Goal: Task Accomplishment & Management: Manage account settings

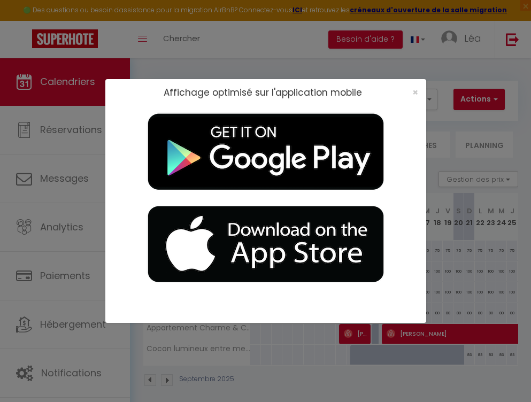
click at [418, 97] on div "×" at bounding box center [411, 92] width 27 height 11
click at [418, 92] on div "×" at bounding box center [411, 92] width 27 height 11
click at [416, 92] on span "×" at bounding box center [415, 92] width 6 height 13
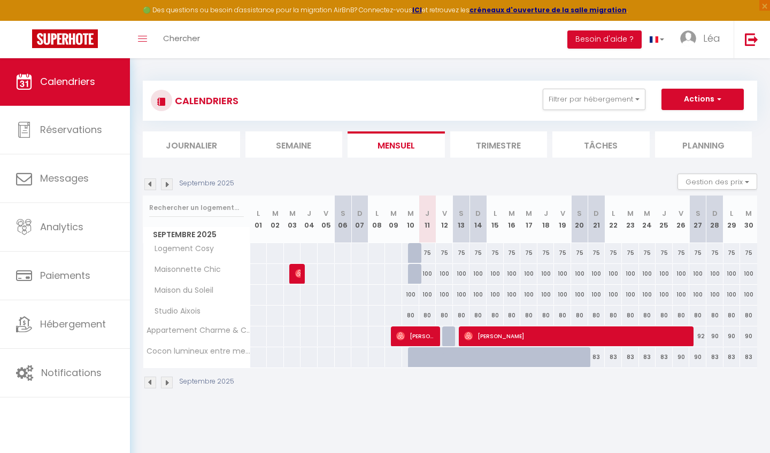
click at [99, 95] on link "Calendriers" at bounding box center [65, 82] width 130 height 48
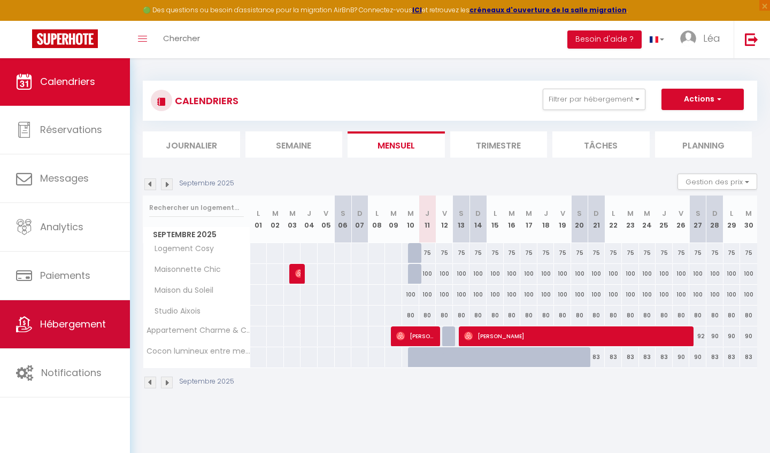
click at [92, 325] on span "Hébergement" at bounding box center [73, 323] width 66 height 13
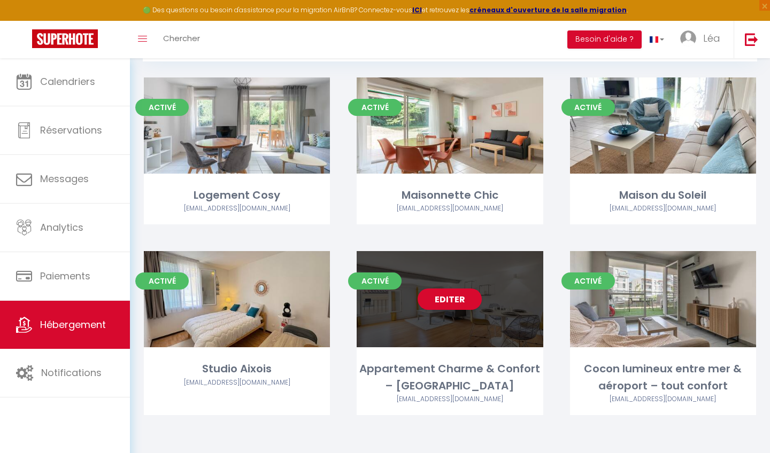
scroll to position [104, 0]
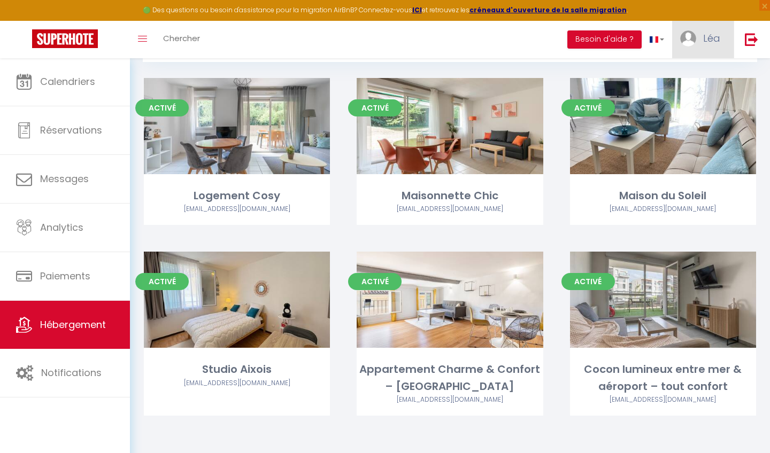
click at [530, 29] on link "Léa" at bounding box center [702, 39] width 61 height 37
click at [530, 79] on link "Paramètres" at bounding box center [690, 74] width 79 height 18
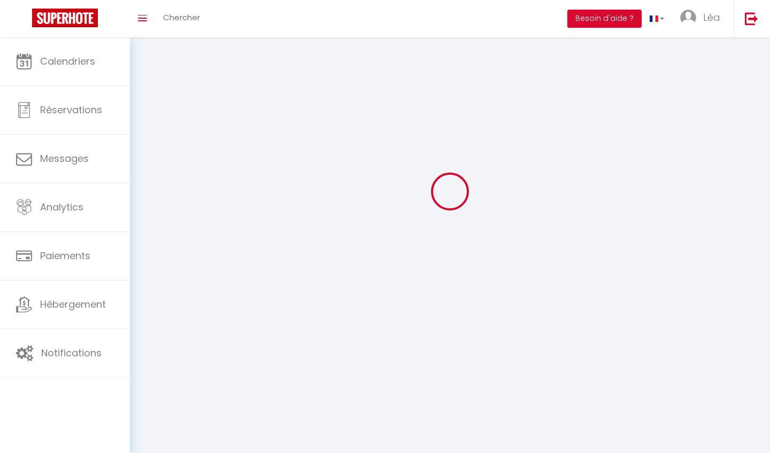
scroll to position [30, 0]
select select
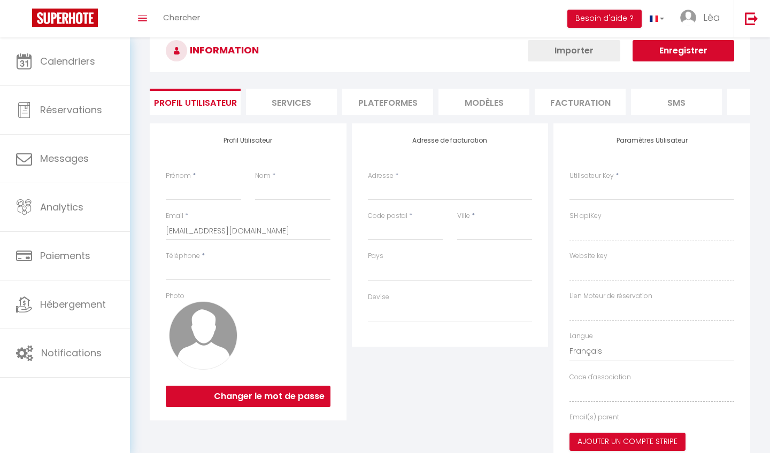
type input "Léa"
type input "[DEMOGRAPHIC_DATA]"
type input "[PHONE_NUMBER]"
type input "[STREET_ADDRESS]"
type input "13127"
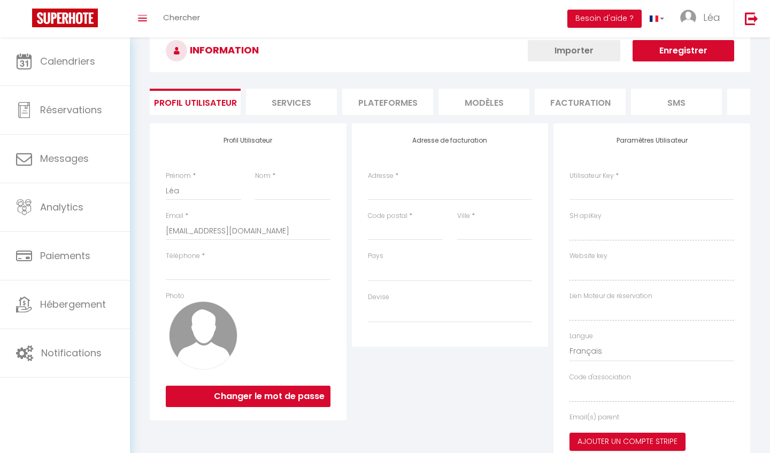
type input "Vitrolles"
select select "28"
type input "M6HjzYlG0YHSatnruXYMKGl9O"
type input "kgHjsmZ8TVxUegyc557ySGN98"
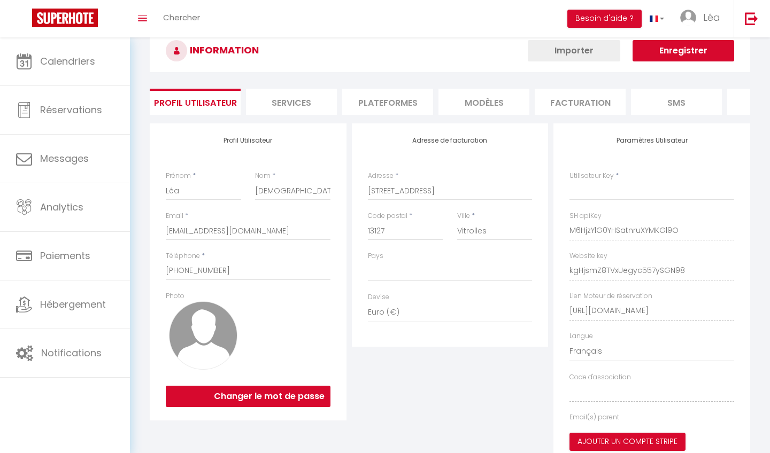
type input "M6HjzYlG0YHSatnruXYMKGl9O"
type input "kgHjsmZ8TVxUegyc557ySGN98"
type input "[URL][DOMAIN_NAME]"
select select "fr"
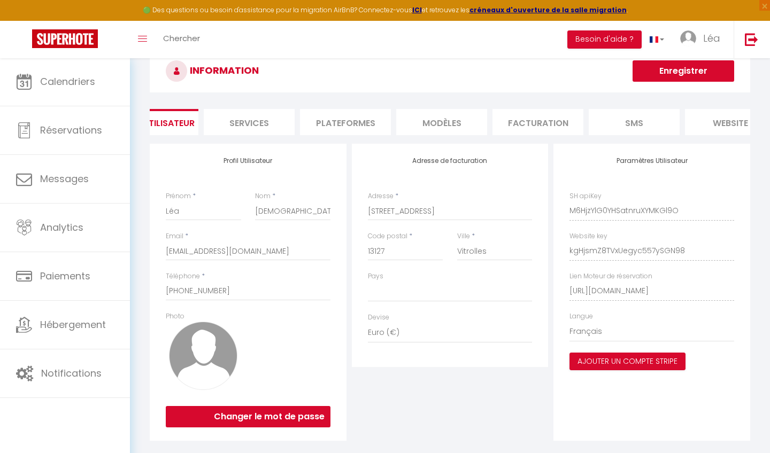
scroll to position [0, 76]
click at [324, 125] on li "Plateformes" at bounding box center [311, 122] width 91 height 26
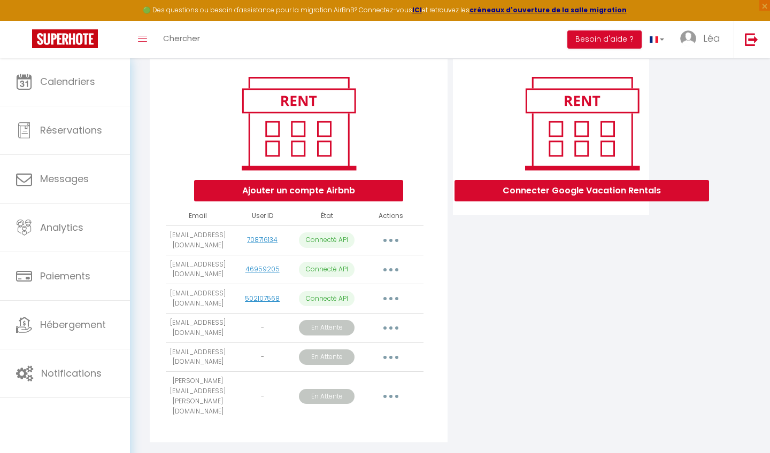
scroll to position [114, 0]
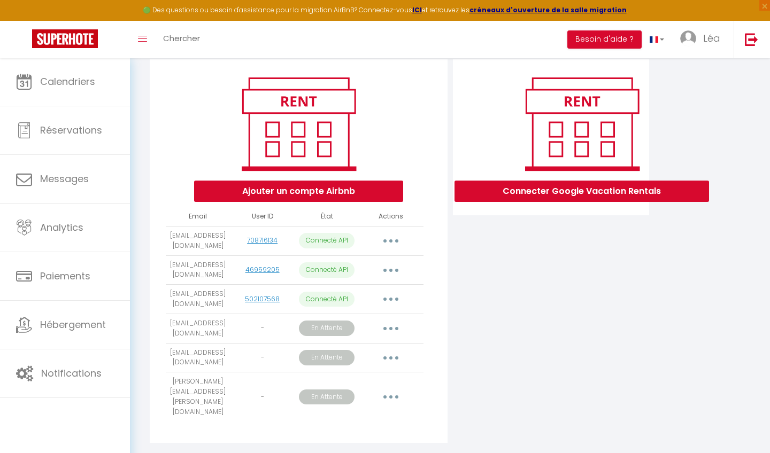
click at [388, 389] on button "button" at bounding box center [391, 397] width 30 height 17
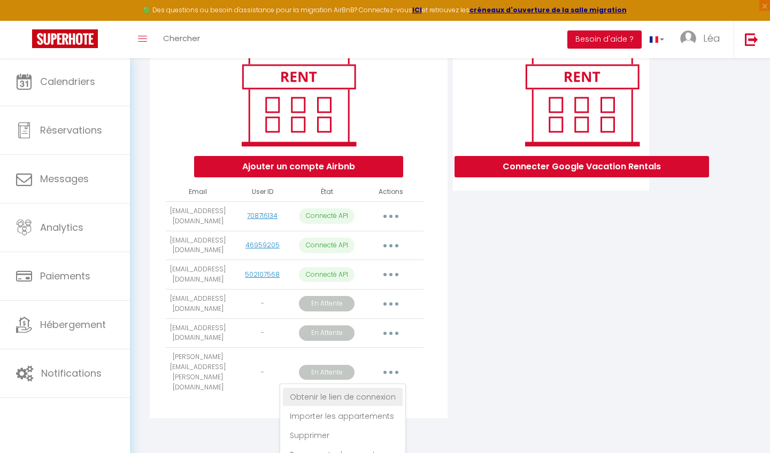
scroll to position [138, 0]
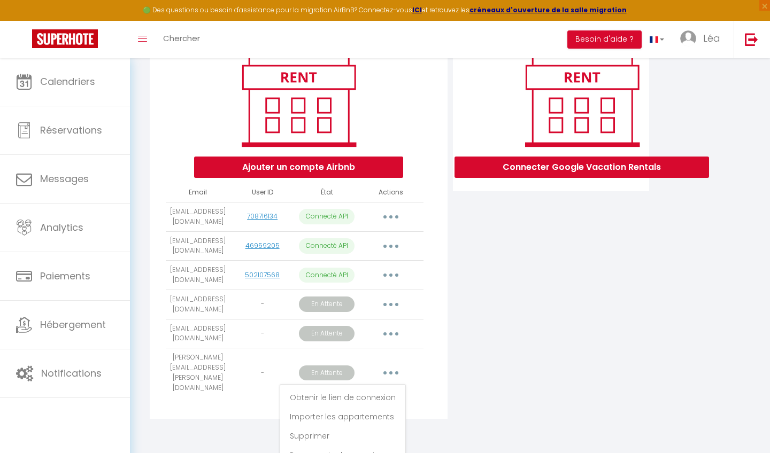
click at [383, 401] on link "Importer les appartements" at bounding box center [343, 417] width 120 height 18
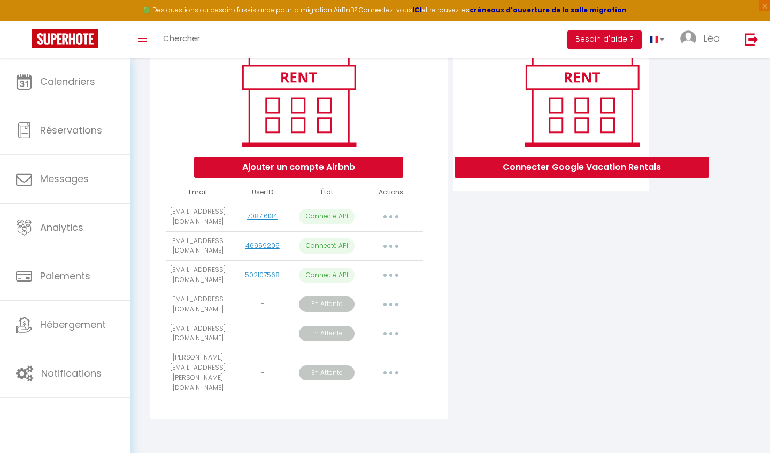
scroll to position [114, 0]
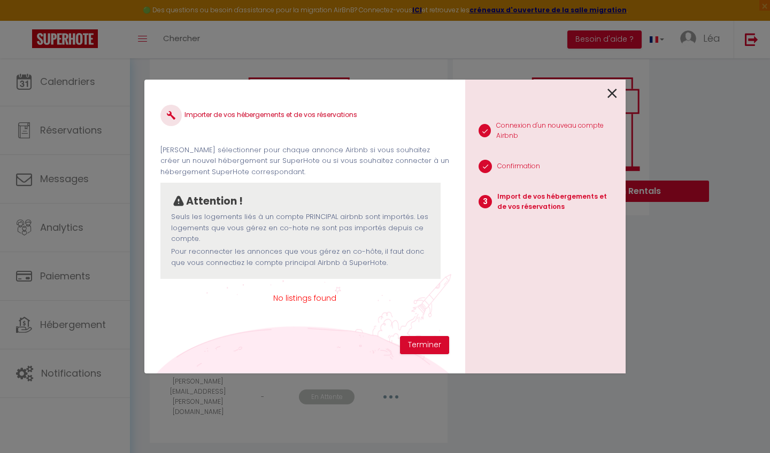
click at [530, 95] on div at bounding box center [541, 92] width 152 height 25
click at [530, 94] on icon at bounding box center [612, 94] width 10 height 16
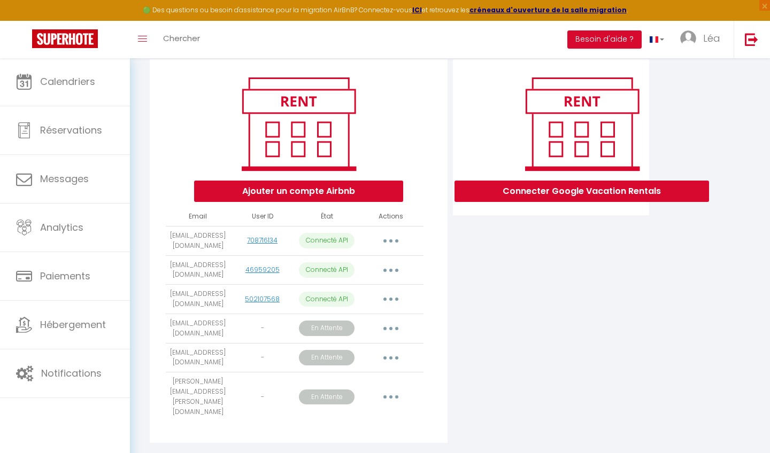
click at [328, 390] on p "En Attente" at bounding box center [327, 397] width 56 height 15
click at [349, 390] on p "En Attente" at bounding box center [327, 397] width 56 height 15
click at [391, 389] on button "button" at bounding box center [391, 397] width 30 height 17
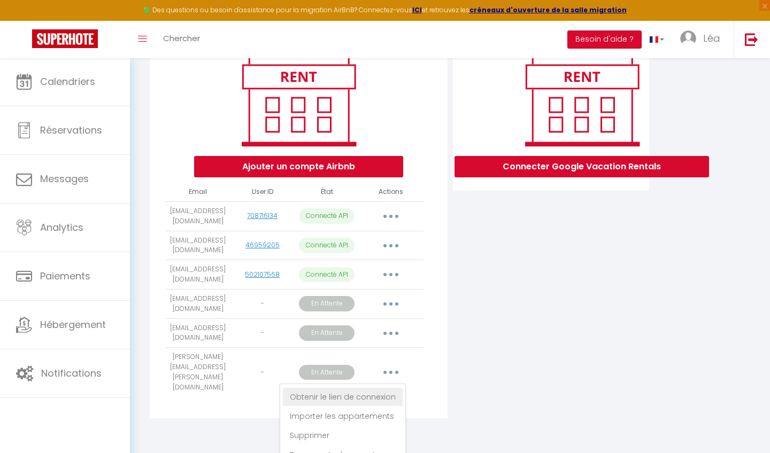
scroll to position [138, 0]
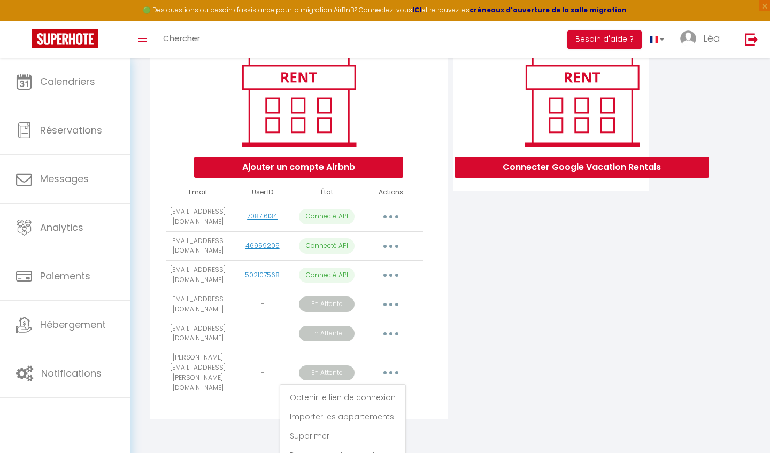
click at [389, 332] on icon "button" at bounding box center [390, 333] width 3 height 3
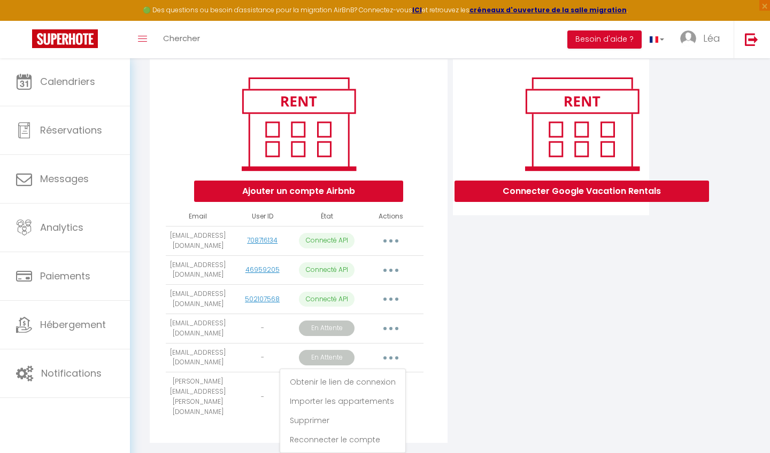
click at [393, 322] on button "button" at bounding box center [391, 328] width 30 height 17
click at [440, 345] on div "Ajouter un compte Airbnb Email User ID État Actions [EMAIL_ADDRESS][DOMAIN_NAME…" at bounding box center [298, 251] width 297 height 384
click at [332, 336] on td "En Attente" at bounding box center [326, 328] width 64 height 29
click at [330, 322] on p "En Attente" at bounding box center [327, 328] width 56 height 15
click at [333, 301] on p "Connecté API" at bounding box center [327, 299] width 56 height 15
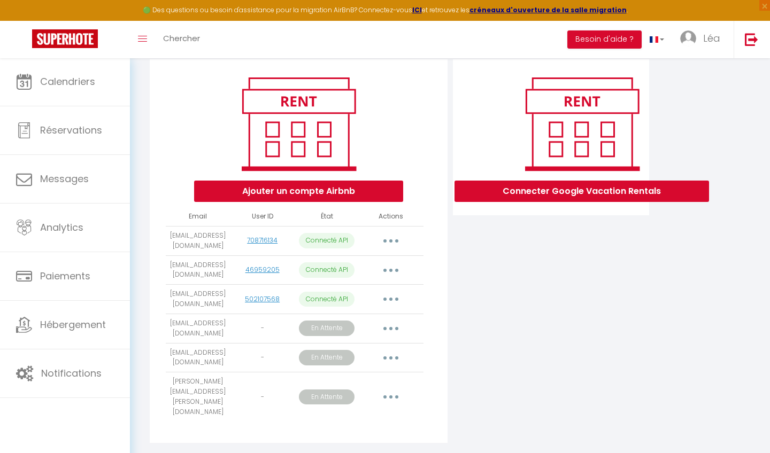
click at [394, 292] on button "button" at bounding box center [391, 299] width 30 height 17
click at [420, 314] on td "Obtenir le lien de connexion Importer les appartements Supprimer Reconnecter le…" at bounding box center [391, 328] width 64 height 29
click at [393, 321] on button "button" at bounding box center [391, 328] width 30 height 17
click at [381, 367] on link "Importer les appartements" at bounding box center [343, 372] width 120 height 18
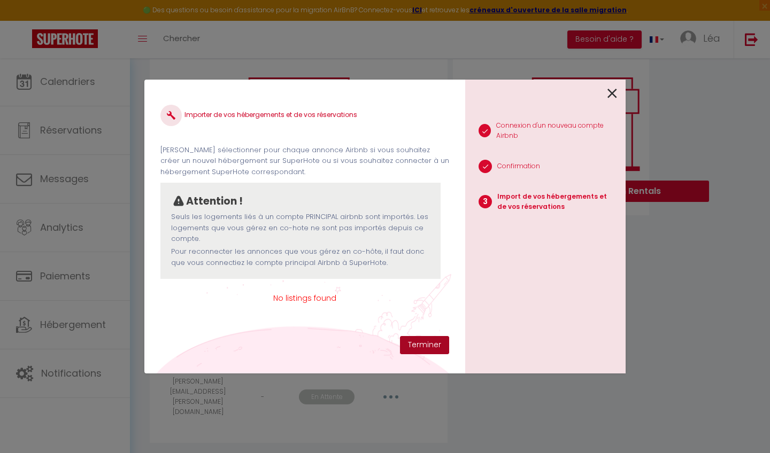
click at [424, 339] on button "Terminer" at bounding box center [424, 345] width 49 height 18
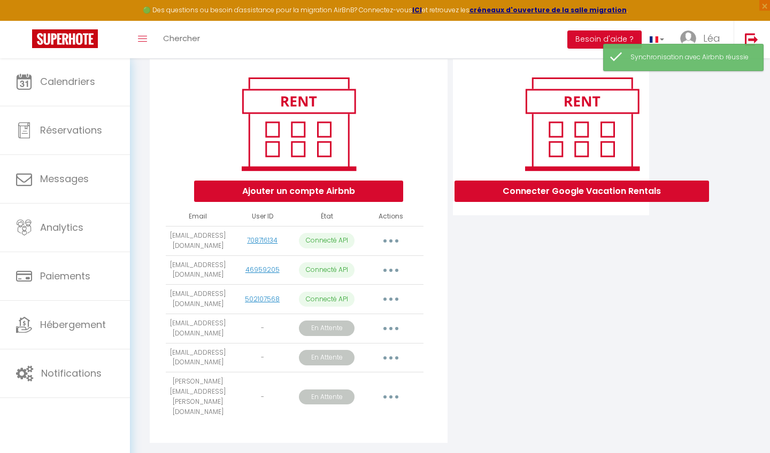
click at [394, 322] on button "button" at bounding box center [391, 328] width 30 height 17
click at [420, 350] on td "Obtenir le lien de connexion Importer les appartements Supprimer Reconnecter le…" at bounding box center [391, 357] width 64 height 29
click at [395, 350] on button "button" at bounding box center [391, 358] width 30 height 17
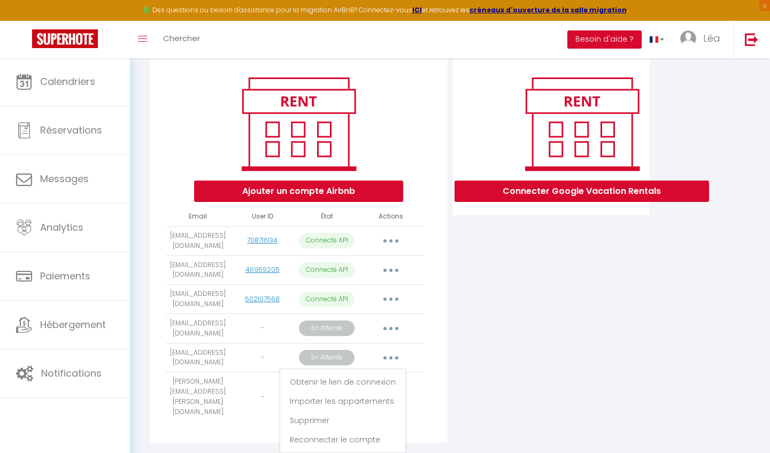
click at [423, 348] on td "Obtenir le lien de connexion Importer les appartements Supprimer Reconnecter le…" at bounding box center [391, 357] width 64 height 29
click at [389, 389] on button "button" at bounding box center [391, 397] width 30 height 17
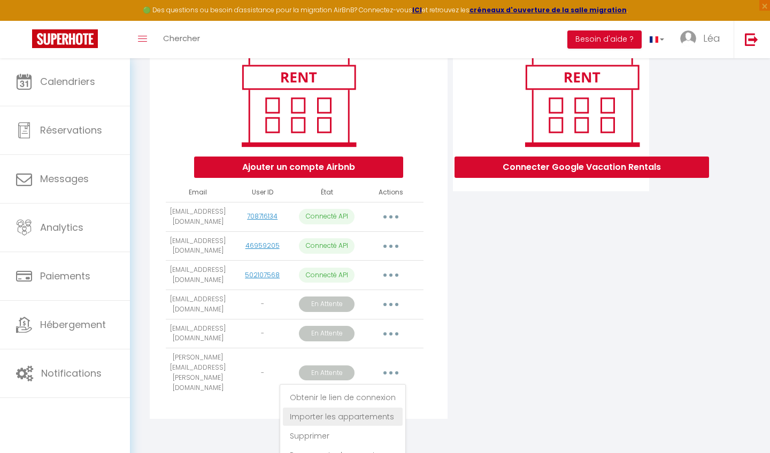
click at [385, 401] on link "Importer les appartements" at bounding box center [343, 417] width 120 height 18
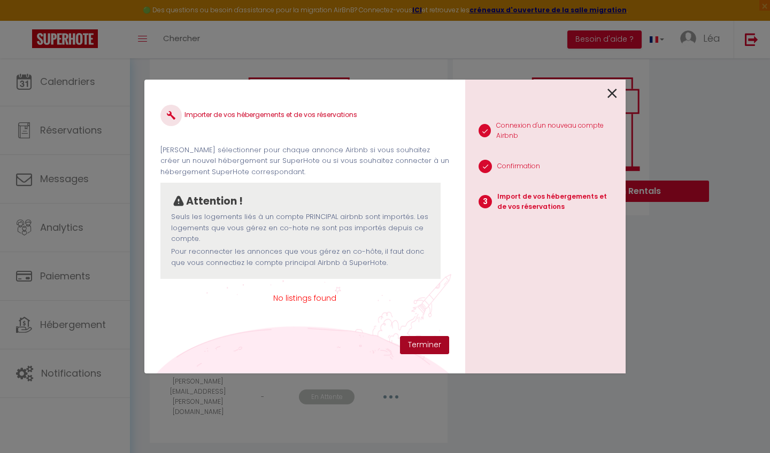
click at [411, 347] on button "Terminer" at bounding box center [424, 345] width 49 height 18
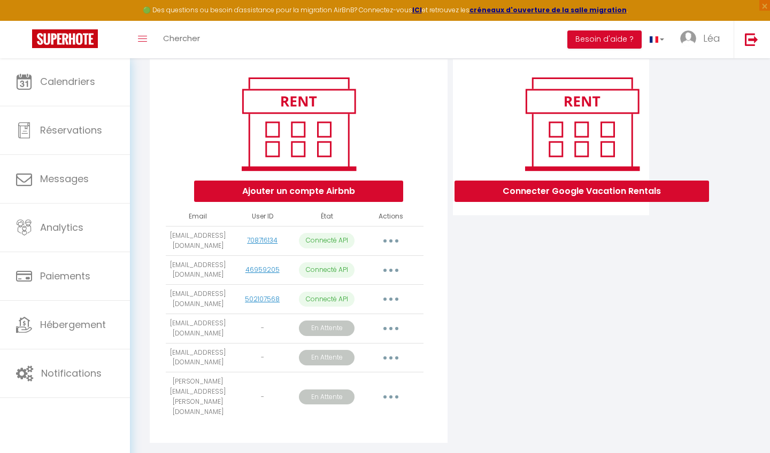
click at [399, 327] on button "button" at bounding box center [391, 328] width 30 height 17
click at [344, 330] on p "En Attente" at bounding box center [327, 328] width 56 height 15
click at [341, 324] on p "En Attente" at bounding box center [327, 328] width 56 height 15
click at [389, 389] on button "button" at bounding box center [391, 397] width 30 height 17
click at [336, 390] on p "En Attente" at bounding box center [327, 397] width 56 height 15
